Goal: Information Seeking & Learning: Learn about a topic

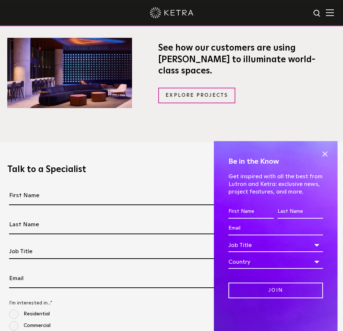
scroll to position [679, 0]
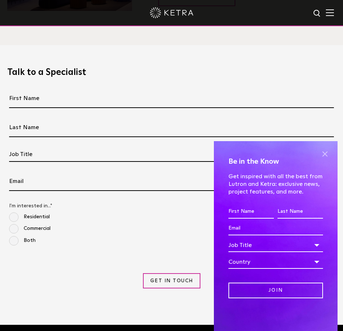
click at [325, 152] on span at bounding box center [324, 153] width 11 height 11
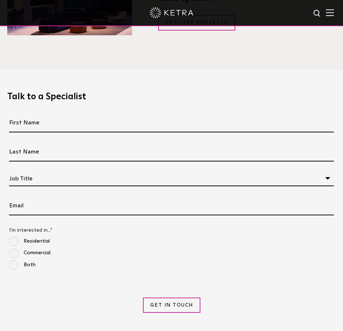
scroll to position [534, 0]
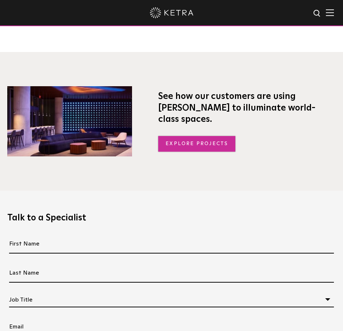
click at [203, 136] on link "Explore Projects" at bounding box center [196, 144] width 77 height 16
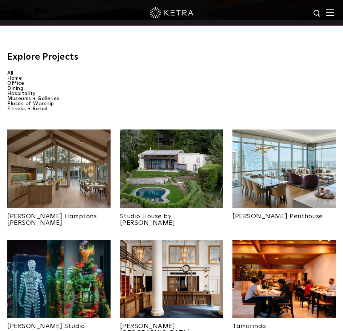
scroll to position [339, 0]
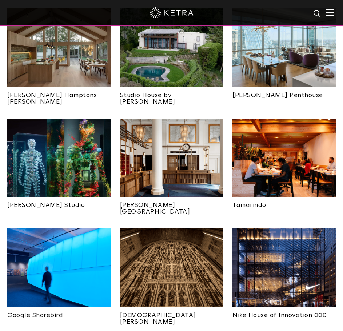
click at [60, 159] on img at bounding box center [58, 158] width 103 height 79
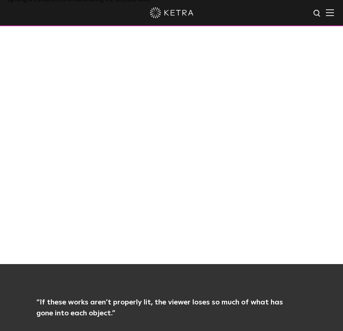
scroll to position [485, 0]
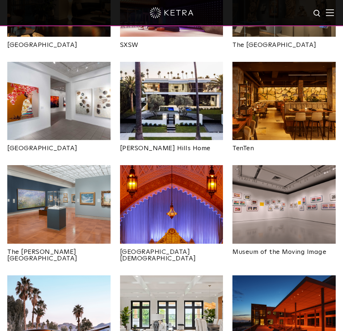
scroll to position [728, 0]
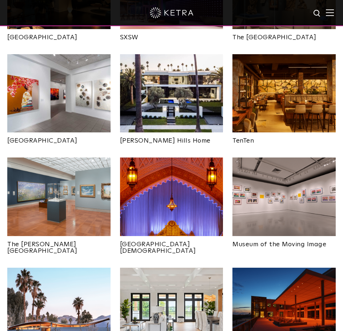
click at [170, 187] on img at bounding box center [171, 197] width 103 height 79
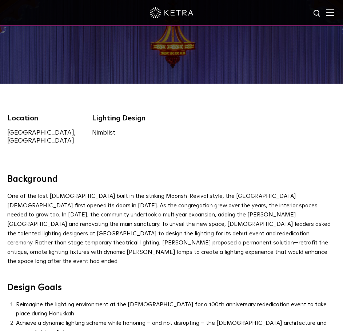
scroll to position [97, 0]
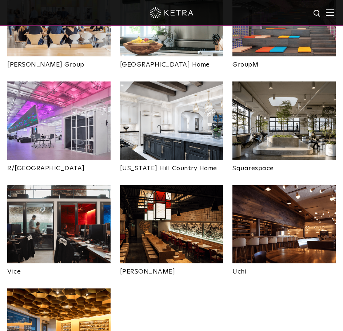
scroll to position [1189, 0]
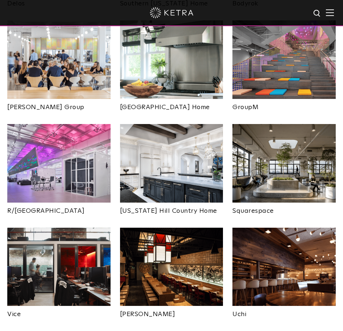
click at [68, 143] on img at bounding box center [58, 163] width 103 height 79
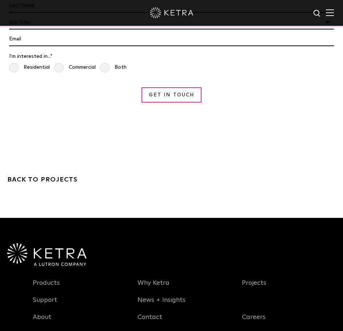
scroll to position [1043, 0]
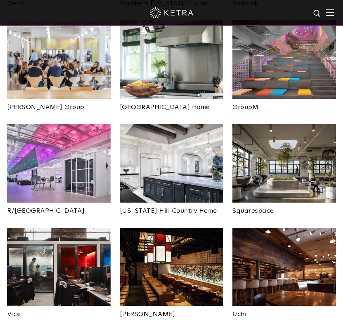
drag, startPoint x: 220, startPoint y: 313, endPoint x: 136, endPoint y: 222, distance: 124.4
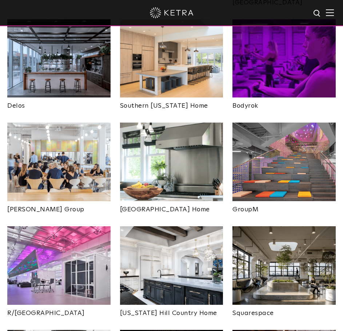
scroll to position [1067, 0]
